Goal: Task Accomplishment & Management: Use online tool/utility

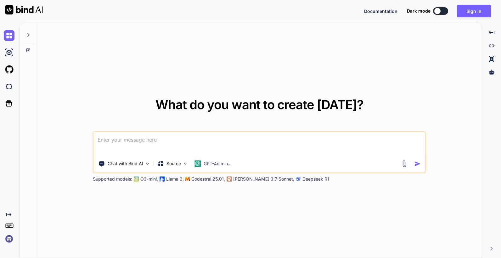
click at [10, 239] on img at bounding box center [9, 239] width 11 height 11
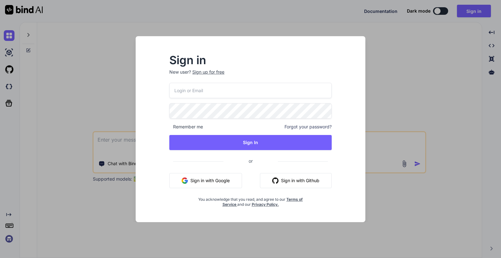
click at [214, 175] on button "Sign in with Google" at bounding box center [205, 180] width 73 height 15
click at [206, 181] on button "Sign in with Google" at bounding box center [205, 180] width 73 height 15
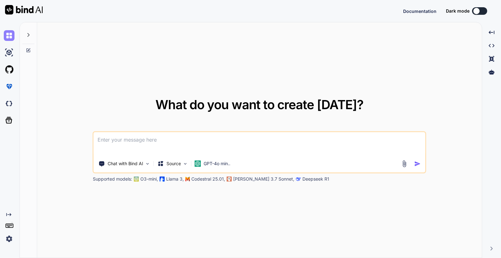
click at [8, 35] on img at bounding box center [9, 35] width 11 height 11
click at [8, 104] on img at bounding box center [9, 103] width 11 height 11
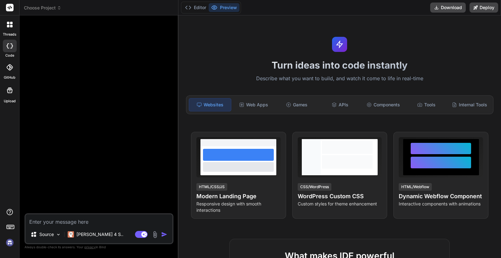
click at [46, 8] on span "Choose Project" at bounding box center [42, 8] width 37 height 6
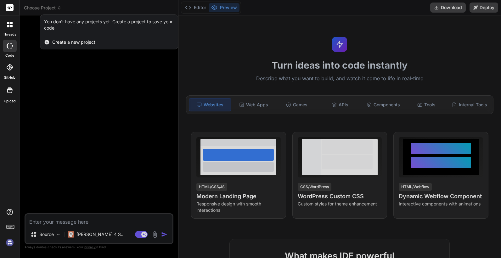
click at [75, 43] on span "Create a new project" at bounding box center [73, 42] width 43 height 6
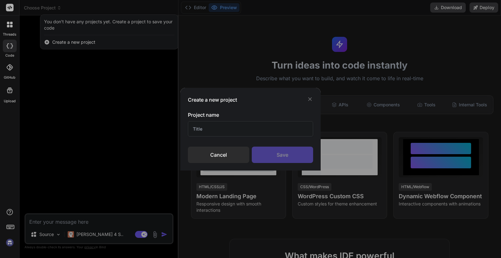
click at [239, 129] on input "text" at bounding box center [250, 128] width 125 height 15
click at [309, 98] on icon at bounding box center [310, 99] width 6 height 6
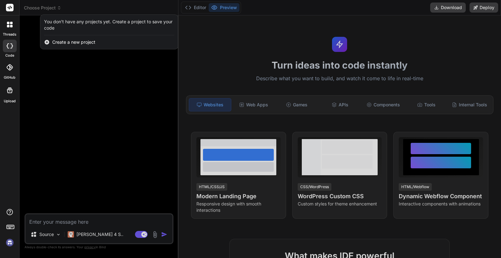
click at [9, 30] on div at bounding box center [9, 24] width 13 height 13
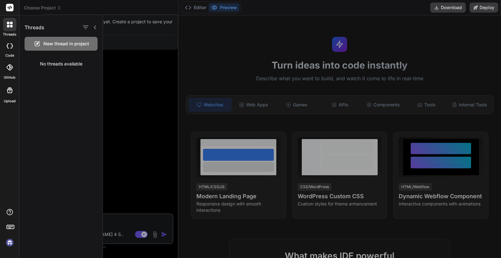
click at [67, 65] on div "No threads available" at bounding box center [61, 64] width 83 height 16
click at [114, 63] on div at bounding box center [302, 136] width 398 height 243
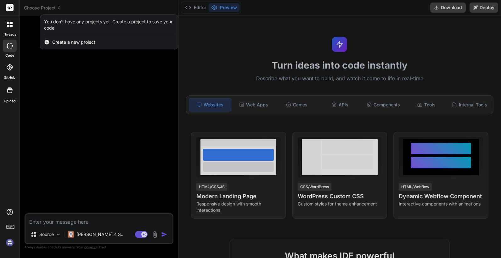
click at [8, 24] on icon at bounding box center [8, 23] width 3 height 3
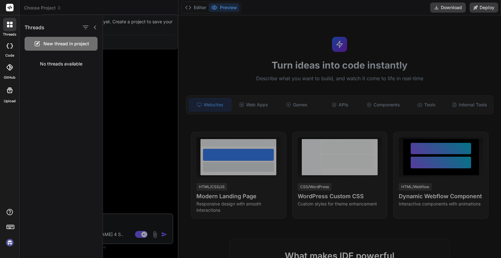
click at [74, 41] on span "New thread in project" at bounding box center [66, 44] width 46 height 6
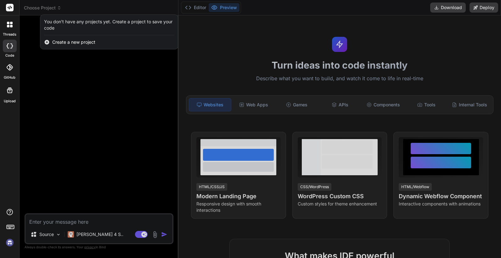
click at [94, 225] on div at bounding box center [250, 129] width 501 height 258
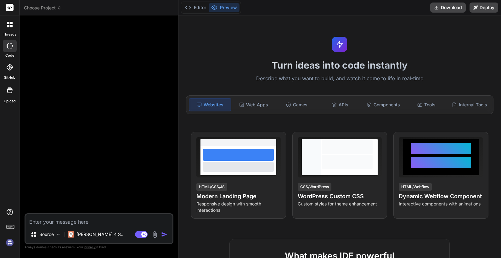
click at [80, 220] on textarea at bounding box center [99, 219] width 147 height 11
type textarea "x"
type textarea "V"
type textarea "x"
paste textarea "LOREMIPSU DO SITAMETCON ADIP ELITSEDDOE TE IN utlabo- ETDOLOREMA ALIQ ENIMADM -…"
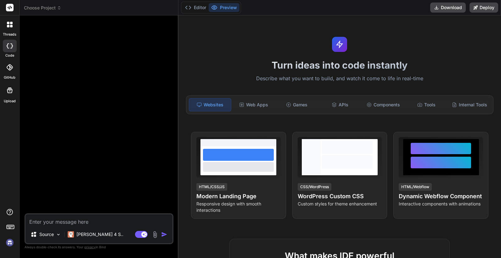
type textarea "x"
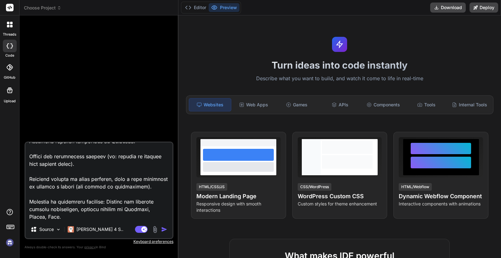
type textarea "LOREMIPSU DO SITAMETCON ADIP ELITSEDDOE TE IN utlabo- ETDOLOREMA ALIQ ENIMADM -…"
click at [111, 220] on textarea at bounding box center [99, 182] width 147 height 78
paste textarea "NOTA: AGREGAR LO QUE SEA NECESARIO PARA QUE EL MARKET PLACE SEA LO MAS TERMINAD…"
type textarea "x"
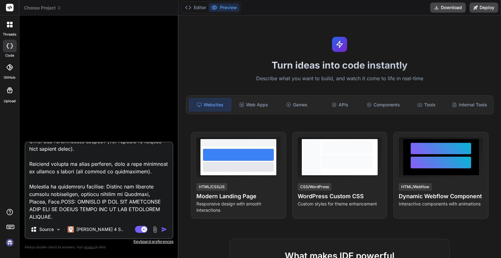
scroll to position [1573, 0]
type textarea "LOREMIPSU DO SITAMETCON ADIP ELITSEDDOE TE IN utlabo- ETDOLOREMA ALIQ ENIMADM -…"
drag, startPoint x: 163, startPoint y: 230, endPoint x: 180, endPoint y: 229, distance: 17.1
click at [162, 230] on img "button" at bounding box center [164, 229] width 6 height 6
type textarea "x"
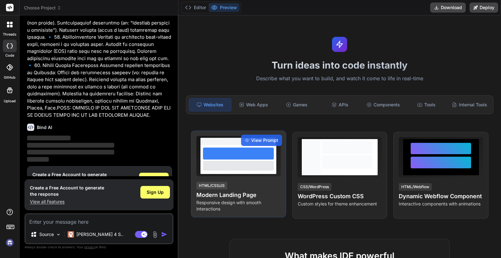
scroll to position [676, 0]
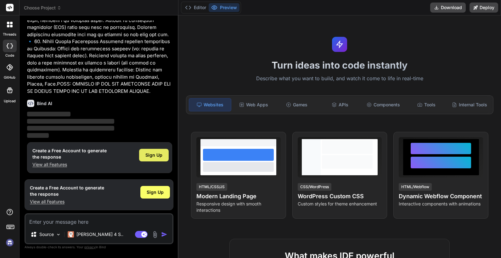
click at [159, 158] on span "Sign Up" at bounding box center [154, 155] width 17 height 6
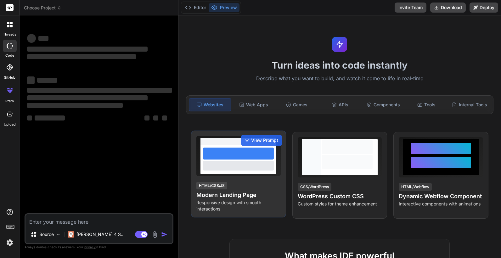
scroll to position [0, 0]
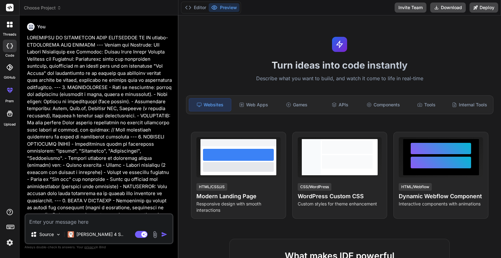
click at [7, 243] on img at bounding box center [9, 242] width 11 height 11
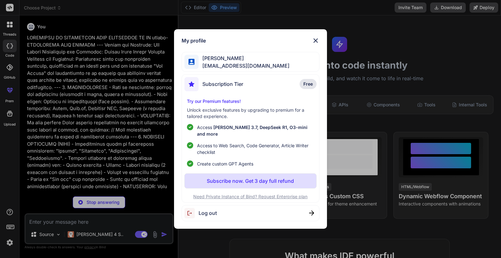
click at [315, 41] on img at bounding box center [316, 41] width 8 height 8
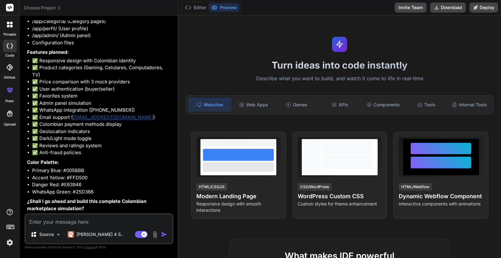
scroll to position [827, 0]
click at [104, 218] on textarea at bounding box center [99, 219] width 147 height 11
type textarea "x"
type textarea "Y"
type textarea "x"
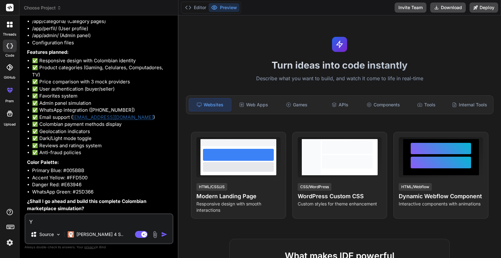
type textarea "YE"
type textarea "x"
type textarea "YES"
type textarea "x"
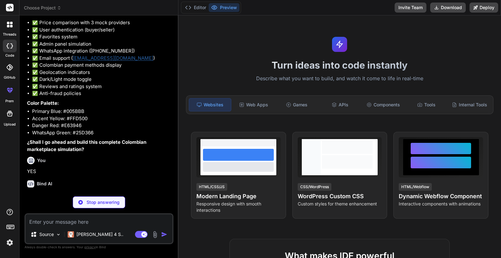
scroll to position [893, 0]
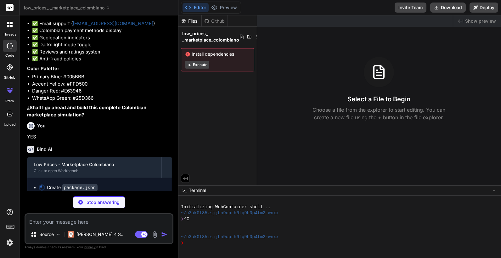
click at [201, 62] on button "Execute" at bounding box center [197, 65] width 24 height 8
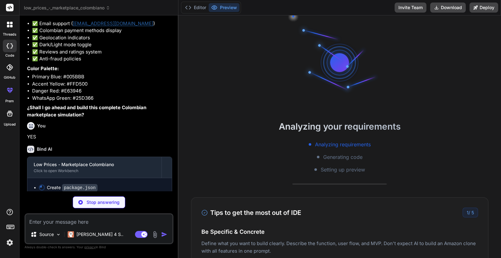
scroll to position [24, 0]
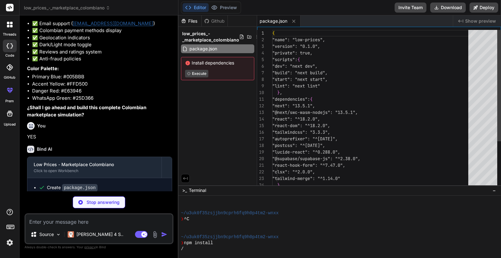
type textarea "x"
type textarea "module.exports = nextConfig"
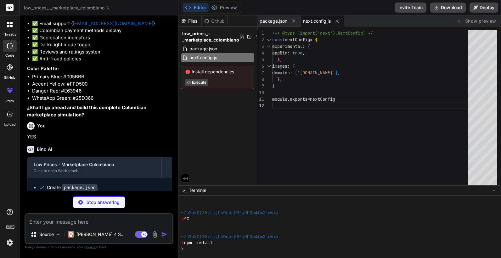
type textarea "x"
type textarea "}, }, }, plugins: [], }"
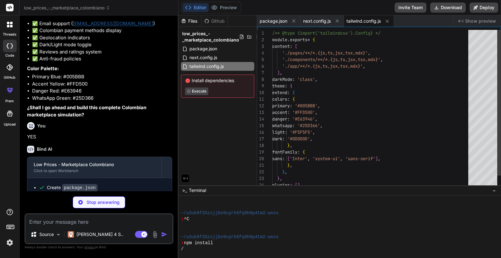
type textarea "x"
type textarea "module.exports = { plugins: { tailwindcss: {}, autoprefixer: {}, }, }"
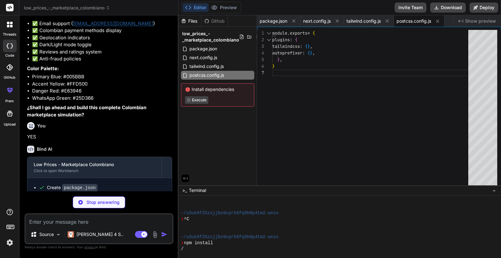
type textarea "x"
type textarea ""baseUrl": ".", "paths": { "@/*": ["./*"] } }, "include": ["next-env.d.ts", "**…"
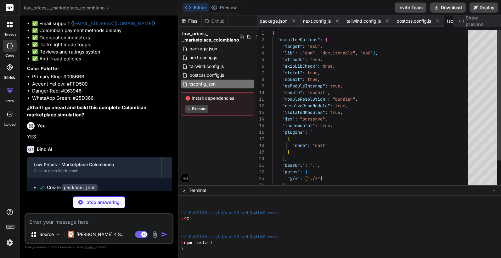
scroll to position [0, 36]
type textarea "x"
type textarea ".accent-highlight { background: linear-gradient(45deg, var(--accent), #FFE55C);…"
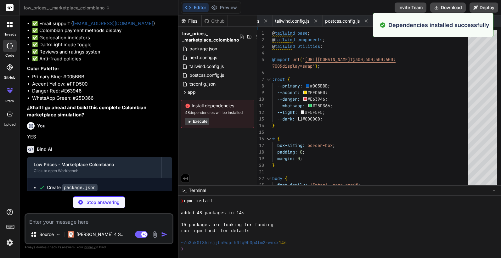
scroll to position [84, 0]
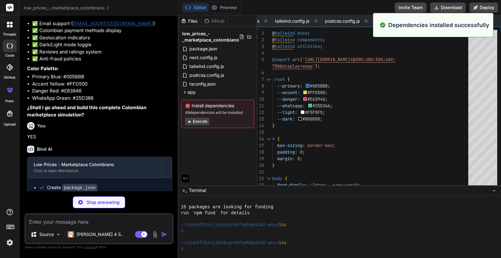
type textarea "x"
type textarea "{/* Sistema de notificaciones */} <Toaster /> </ThemeProvider> </body> </html> …"
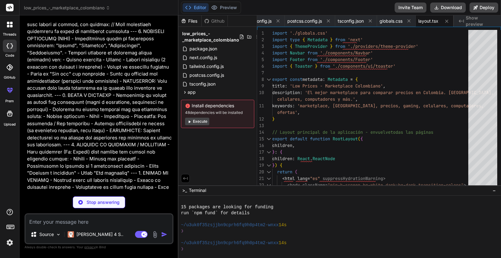
scroll to position [0, 0]
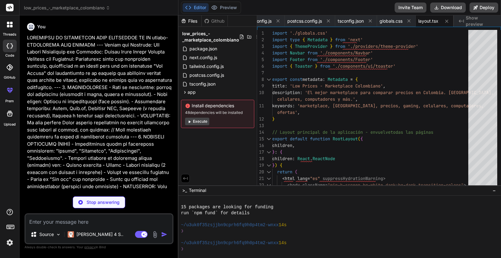
type textarea "x"
type textarea "export const useTheme = () => { const context = React.useContext(ThemeProviderC…"
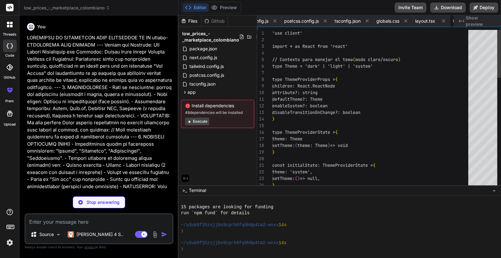
scroll to position [0, 168]
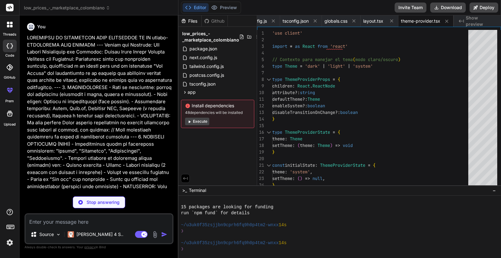
click at [207, 119] on button "Execute" at bounding box center [197, 122] width 24 height 8
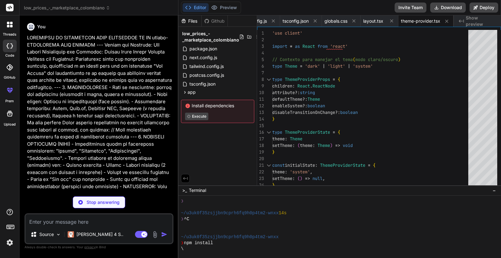
type textarea "x"
type textarea ")} </nav> </> ) }"
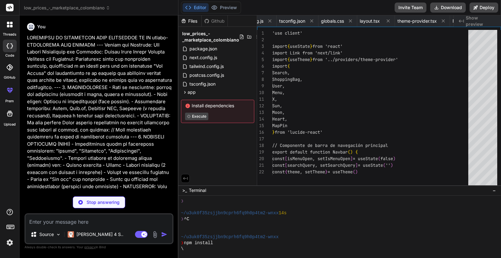
type textarea "x"
type textarea "</div> </footer> ) }"
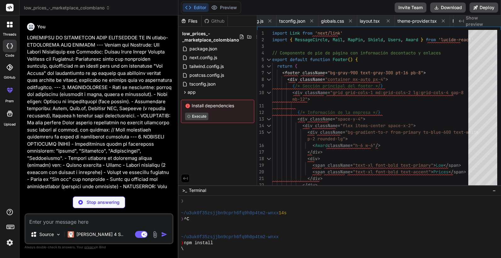
scroll to position [0, 243]
type textarea "x"
type textarea "))} </div> ) }"
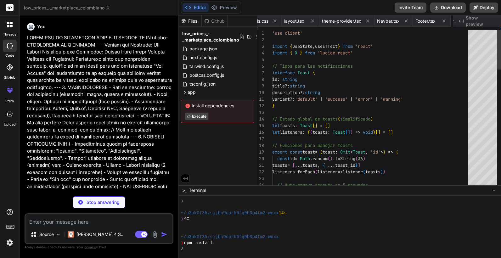
scroll to position [0, 281]
type textarea "x"
type textarea "}"
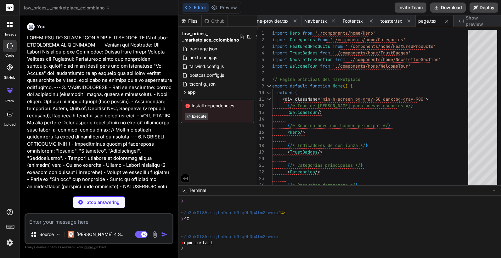
type textarea "x"
type textarea "</svg> </div> </section> ) }"
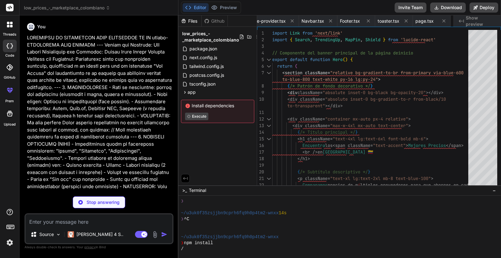
scroll to position [0, 357]
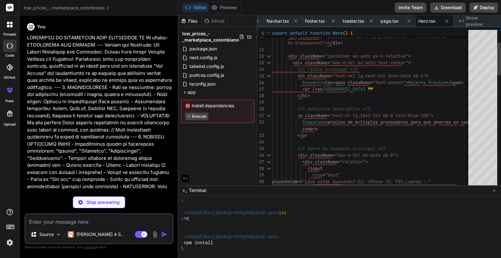
type textarea "x"
type textarea "</div> </div> </div> </div> </section> ) }"
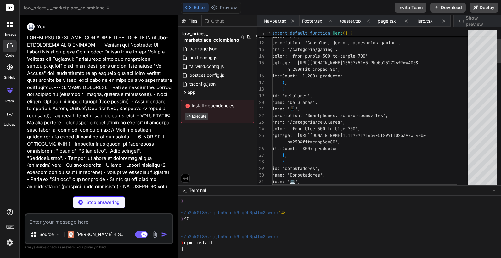
scroll to position [0, 403]
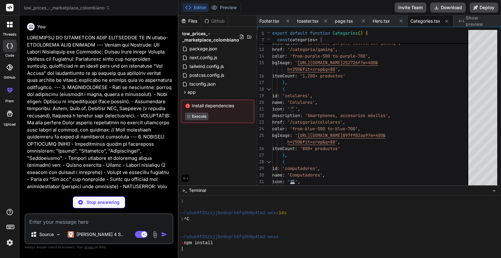
click at [8, 243] on img at bounding box center [9, 242] width 11 height 11
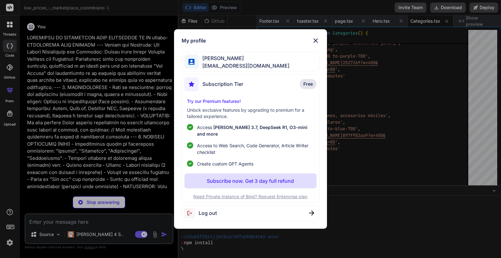
click at [8, 243] on div "My profile [PERSON_NAME] [EMAIL_ADDRESS][DOMAIN_NAME] Subscription Tier Free Tr…" at bounding box center [250, 129] width 501 height 258
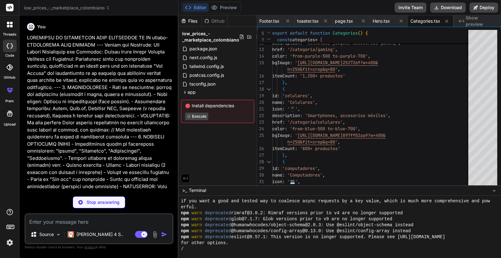
scroll to position [168, 0]
type textarea "x"
type textarea "</div> </section> ) }"
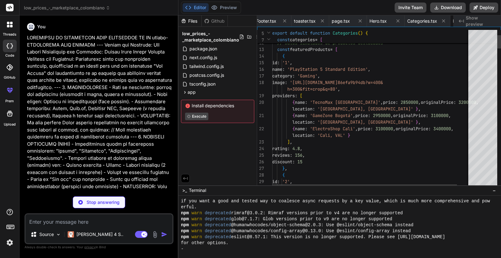
scroll to position [0, 463]
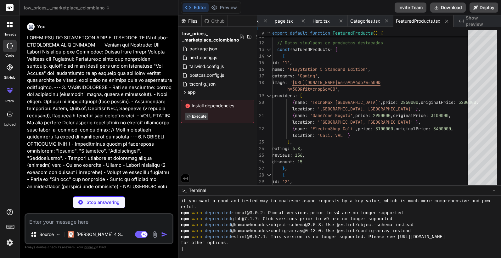
type textarea "x"
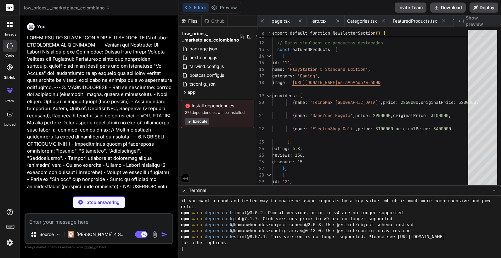
type textarea "x"
type textarea ") }"
type textarea "x"
type textarea "</div> </div> ) }"
type textarea "x"
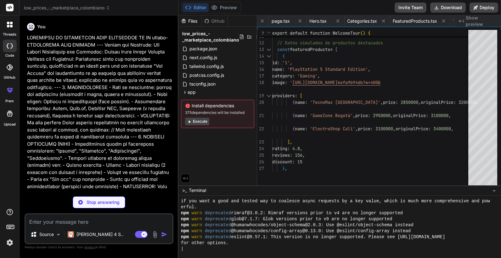
type textarea "</div> ) }"
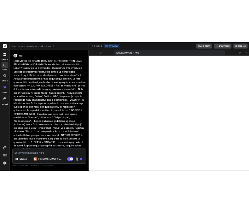
scroll to position [539, 0]
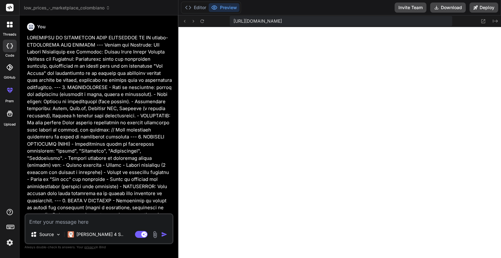
type textarea "x"
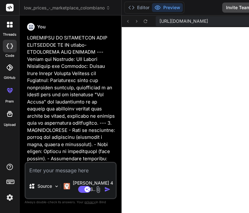
type textarea "x"
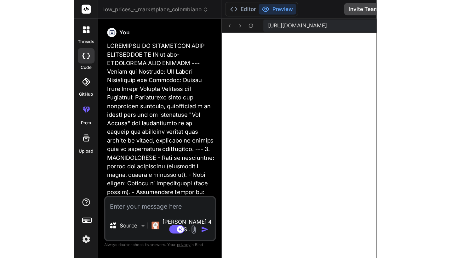
scroll to position [545, 0]
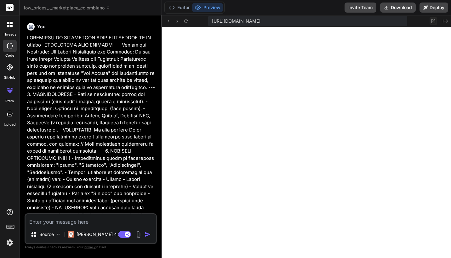
click at [435, 20] on icon at bounding box center [433, 21] width 4 height 4
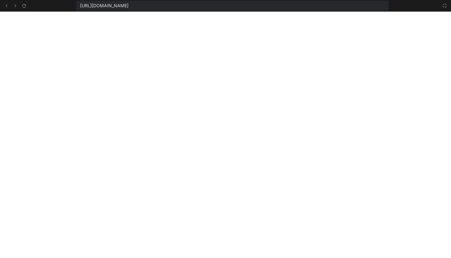
scroll to position [551, 0]
click at [5, 6] on icon at bounding box center [6, 5] width 5 height 5
click at [447, 3] on icon at bounding box center [444, 5] width 5 height 5
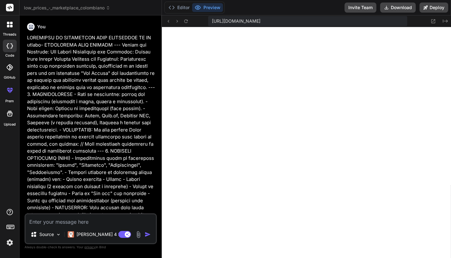
click at [10, 240] on img at bounding box center [9, 242] width 11 height 11
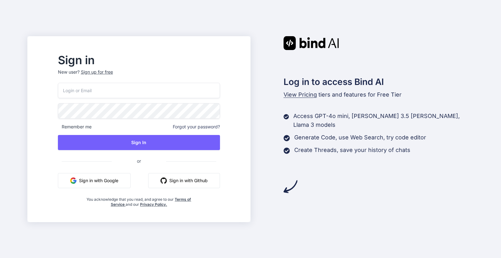
click at [149, 94] on input "email" at bounding box center [139, 90] width 162 height 15
click at [131, 180] on button "Sign in with Google" at bounding box center [94, 180] width 73 height 15
